Goal: Transaction & Acquisition: Purchase product/service

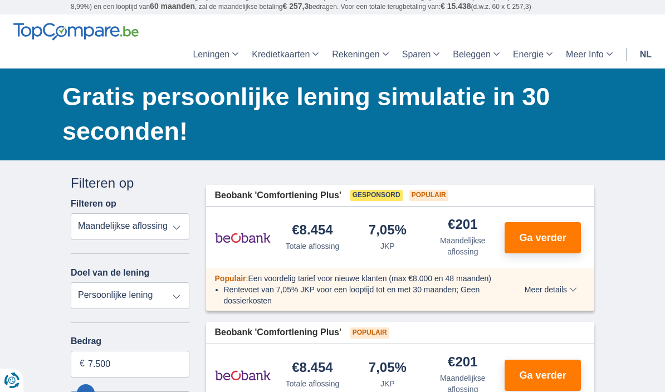
scroll to position [99, 0]
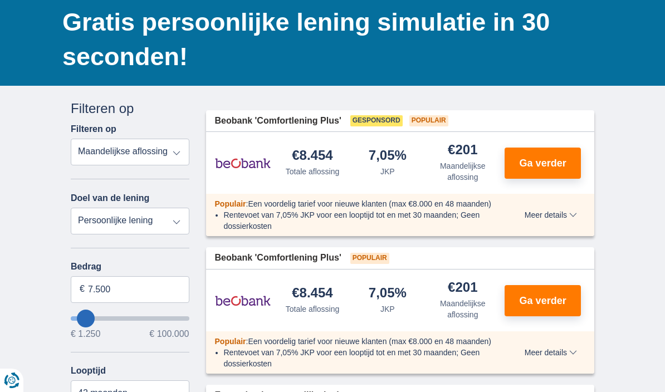
click at [86, 222] on select "Persoonlijke lening Auto Moto / fiets Mobilhome / caravan Renovatie Energie Sch…" at bounding box center [130, 221] width 119 height 27
select select "vehicleLoan"
select select "3-4"
type input "15.000"
type input "15250"
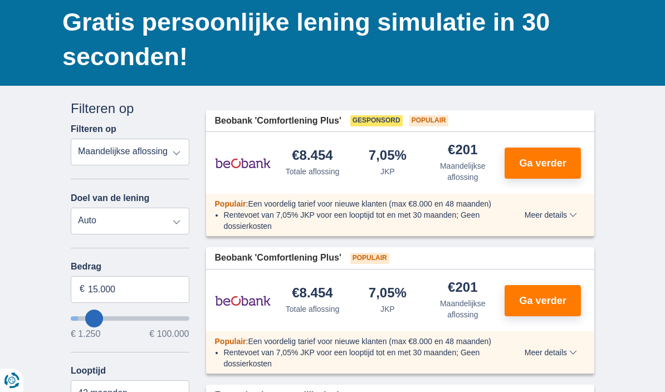
select select "60"
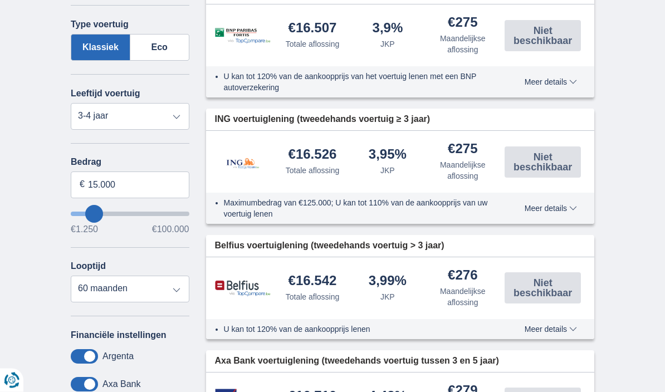
scroll to position [359, 0]
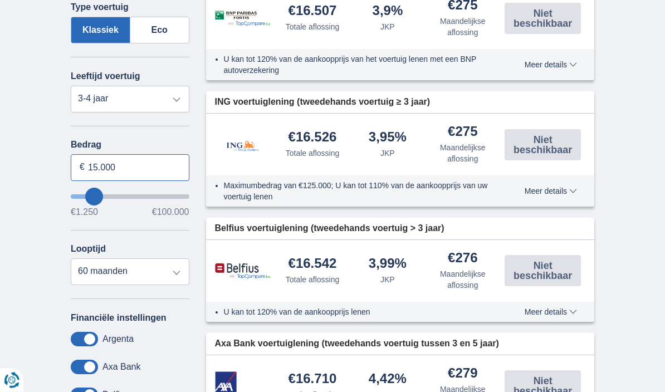
click at [105, 176] on input "15.000" at bounding box center [130, 168] width 119 height 27
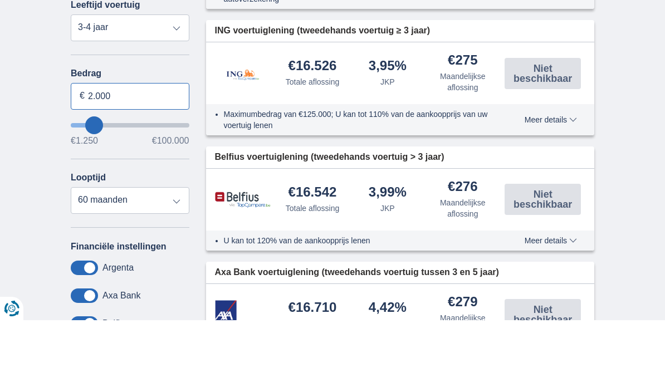
type input "25.000"
type input "25250"
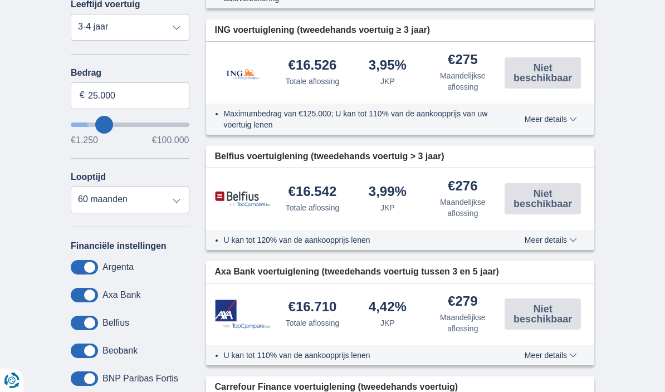
select select "120"
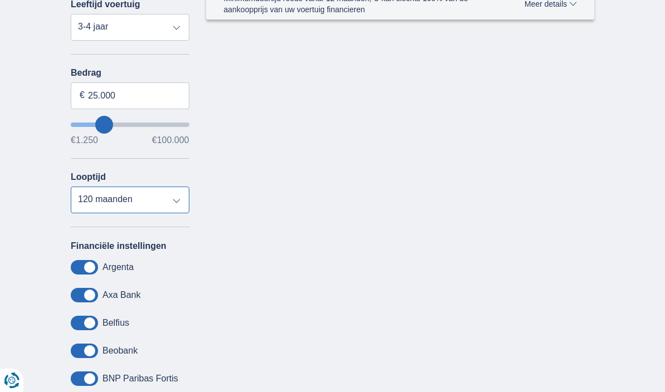
click at [92, 203] on select "12 maanden 18 maanden 24 maanden 30 maanden 36 maanden 42 maanden 48 maanden 60…" at bounding box center [130, 200] width 119 height 27
type input "25250"
select select "60"
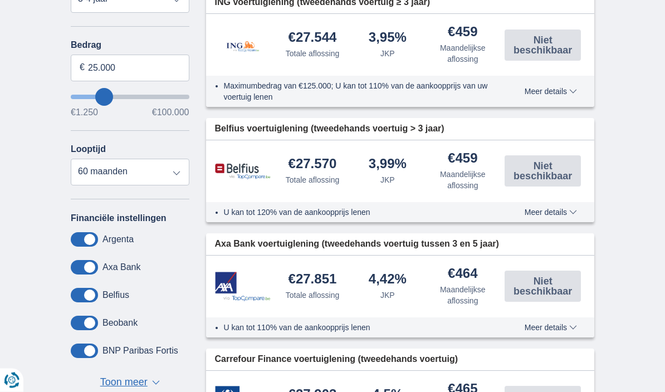
scroll to position [433, 0]
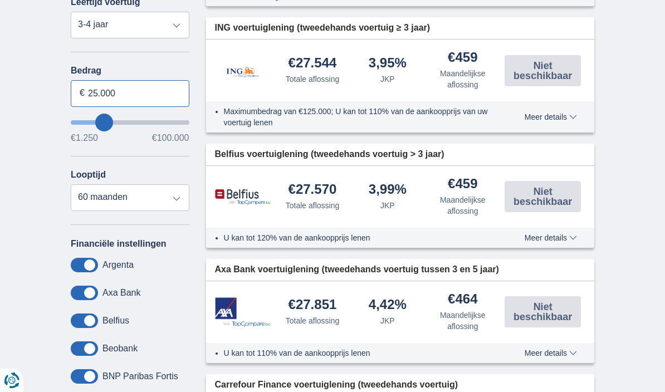
click at [117, 99] on input "25.000" at bounding box center [130, 93] width 119 height 27
type input "20.000"
type input "20250"
select select "84"
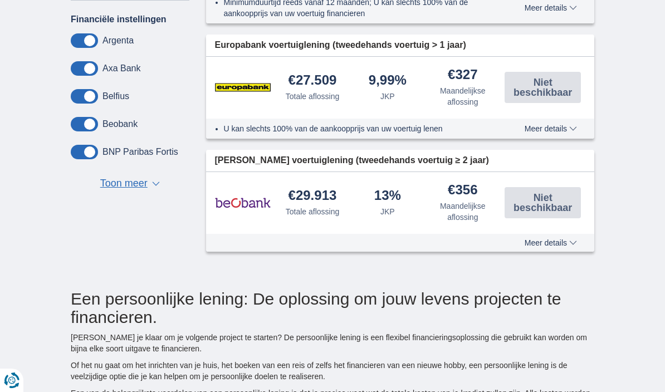
scroll to position [663, 0]
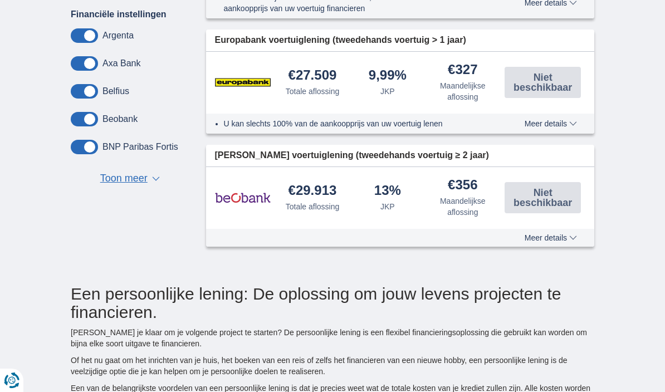
click at [106, 186] on span "Toon meer" at bounding box center [123, 179] width 47 height 14
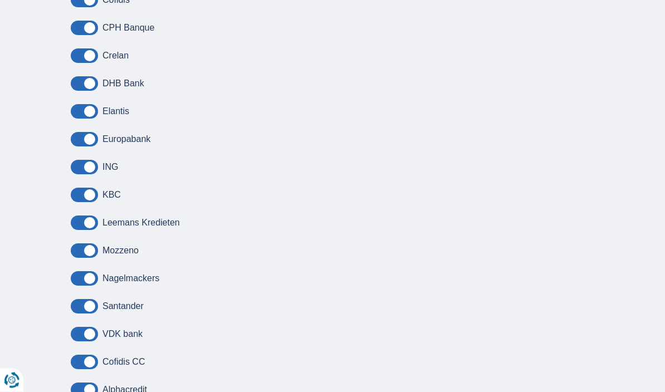
click at [77, 197] on span at bounding box center [84, 195] width 27 height 14
click at [0, 0] on input "checkbox" at bounding box center [0, 0] width 0 height 0
click at [82, 202] on span at bounding box center [84, 195] width 27 height 14
click at [0, 0] on input "checkbox" at bounding box center [0, 0] width 0 height 0
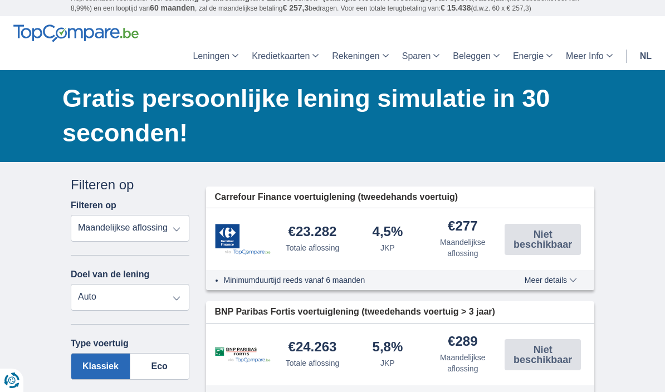
scroll to position [22, 0]
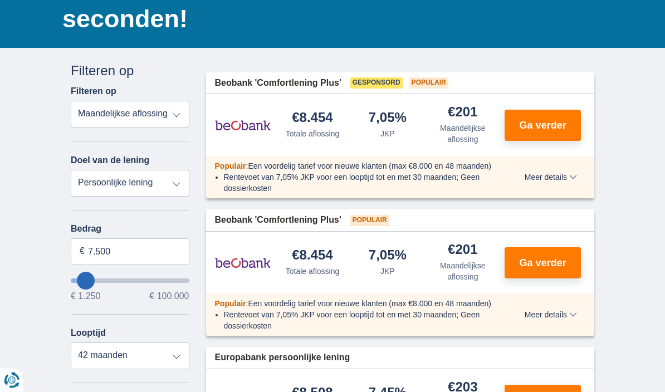
scroll to position [158, 0]
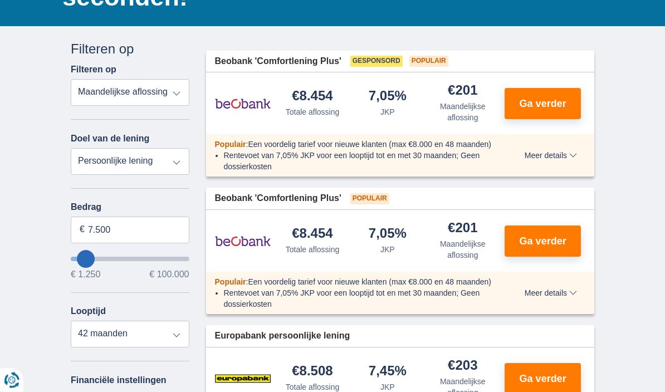
click at [84, 166] on select "Persoonlijke lening Auto Moto / fiets Mobilhome / caravan Renovatie Energie Sch…" at bounding box center [130, 162] width 119 height 27
select select "vehicleLoan"
select select "3-4"
type input "15.000"
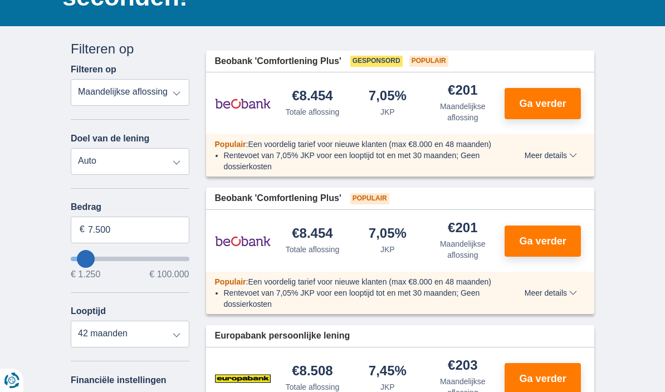
type input "15250"
select select "60"
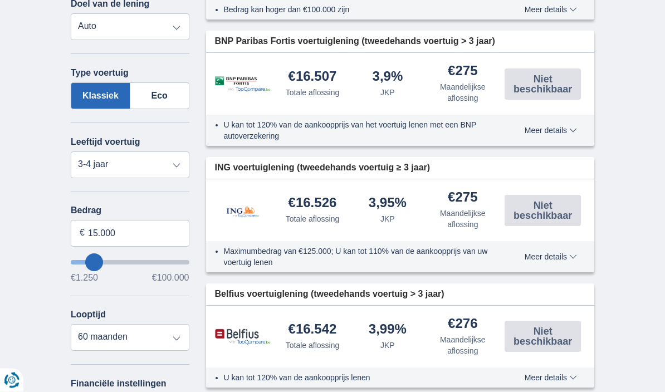
scroll to position [331, 0]
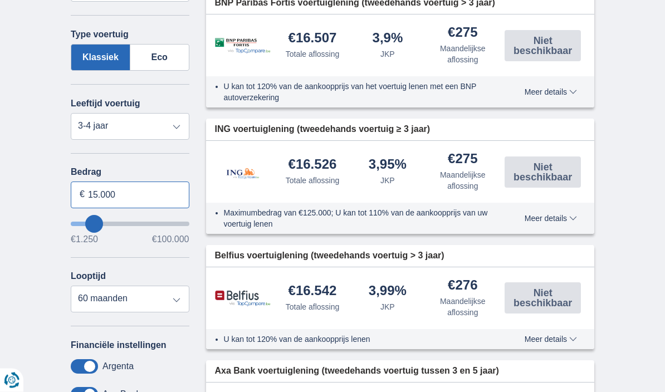
click at [117, 199] on input "15.000" at bounding box center [130, 195] width 119 height 27
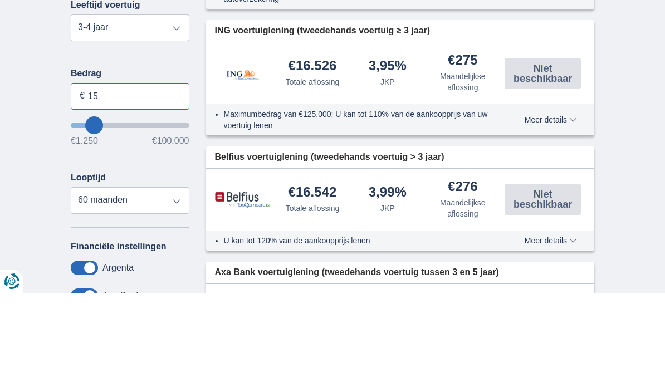
type input "1"
type input "20.000"
type input "20250"
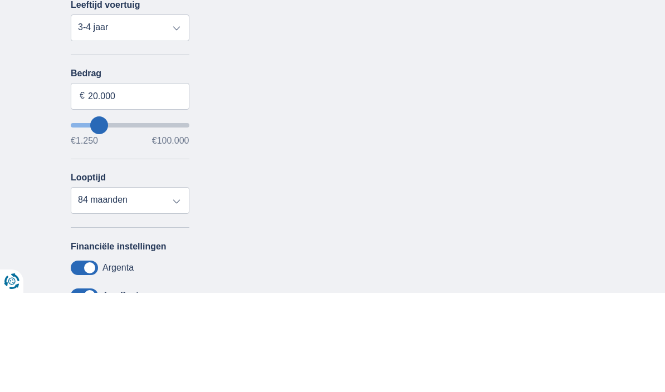
scroll to position [431, 0]
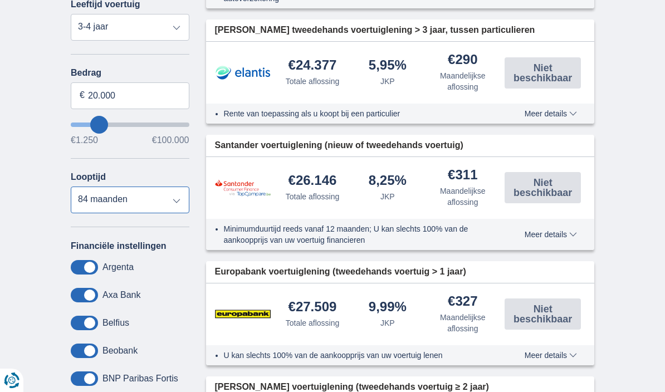
click at [87, 199] on select "12 maanden 18 maanden 24 maanden 30 maanden 36 maanden 42 maanden 48 maanden 60…" at bounding box center [130, 200] width 119 height 27
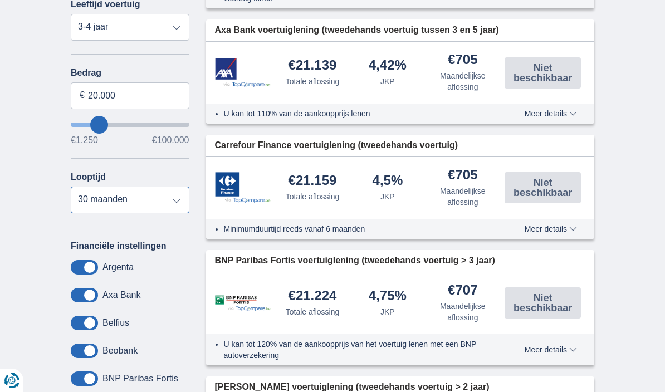
click at [80, 204] on select "12 maanden 18 maanden 24 maanden 30 maanden 36 maanden 42 maanden 48 maanden 60…" at bounding box center [130, 200] width 119 height 27
select select "60"
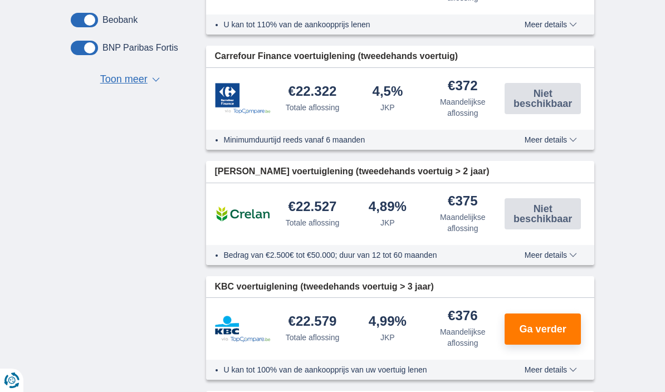
scroll to position [668, 0]
